Goal: Information Seeking & Learning: Learn about a topic

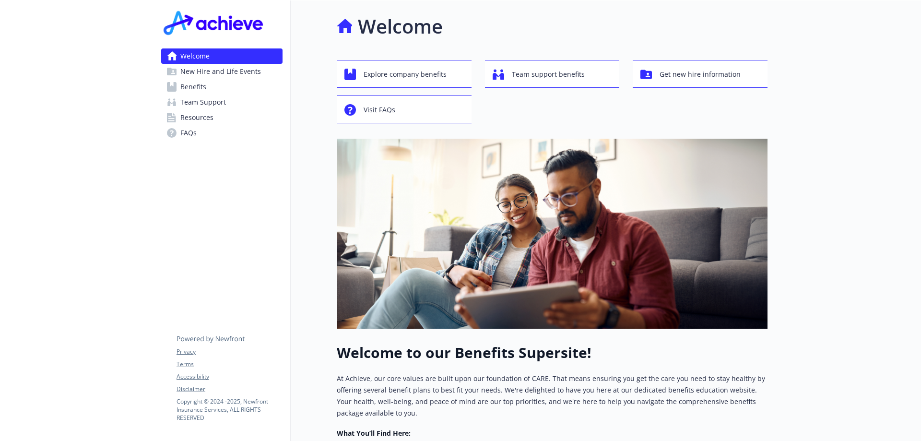
click at [201, 84] on span "Benefits" at bounding box center [193, 86] width 26 height 15
click at [186, 84] on span "Benefits" at bounding box center [193, 86] width 26 height 15
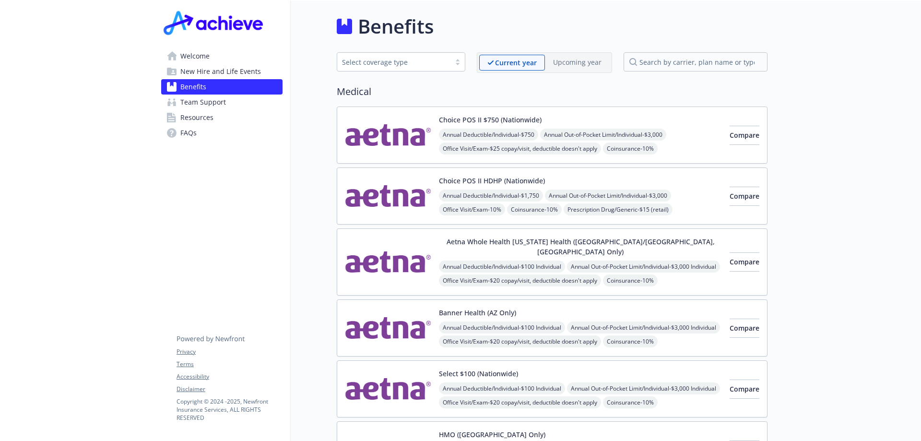
click at [200, 54] on span "Welcome" at bounding box center [194, 55] width 29 height 15
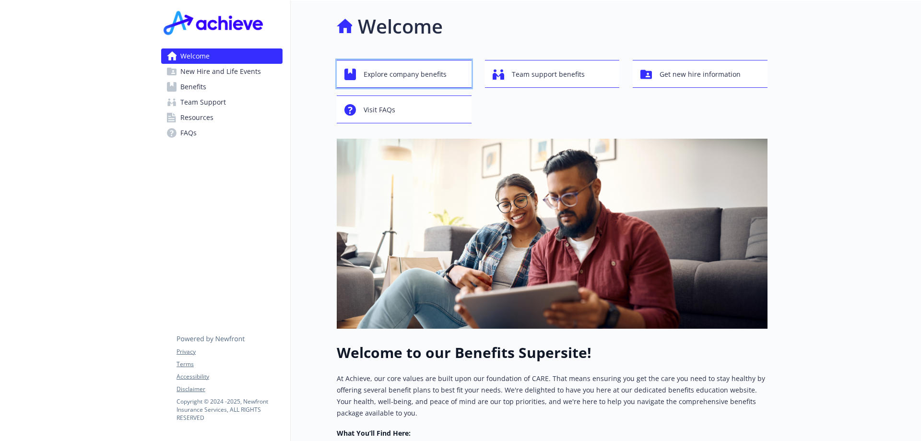
click at [424, 68] on span "Explore company benefits" at bounding box center [405, 74] width 83 height 18
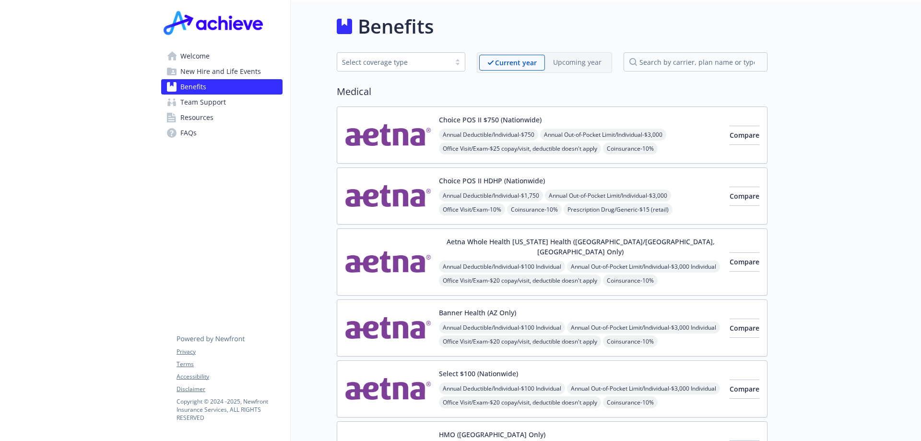
click at [205, 53] on span "Welcome" at bounding box center [194, 55] width 29 height 15
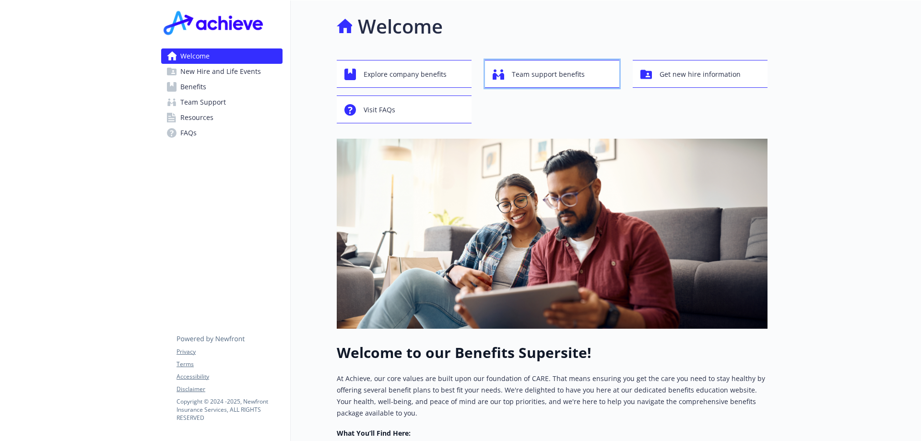
click at [564, 83] on span "Team support benefits" at bounding box center [548, 74] width 73 height 18
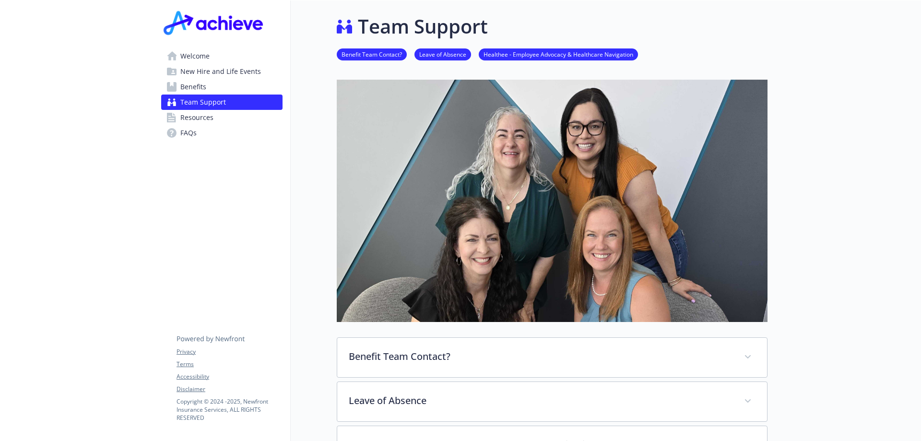
click at [199, 60] on span "Welcome" at bounding box center [194, 55] width 29 height 15
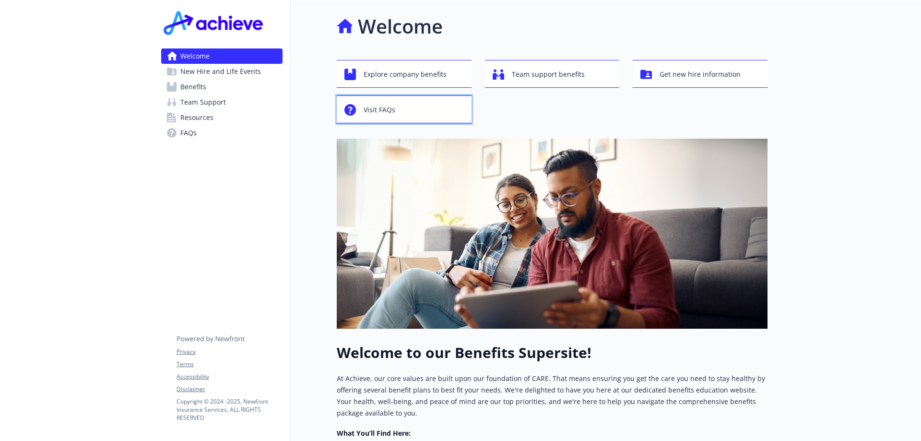
click at [422, 116] on div "Visit FAQs" at bounding box center [406, 110] width 122 height 18
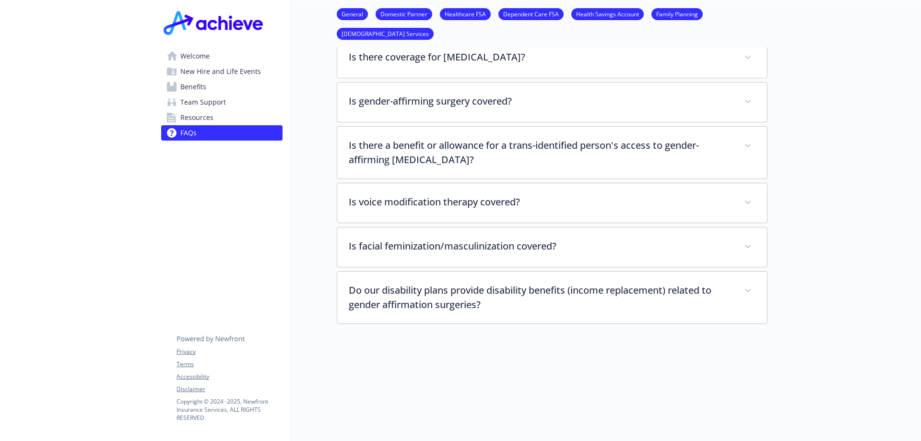
scroll to position [2214, 0]
